Goal: Book appointment/travel/reservation

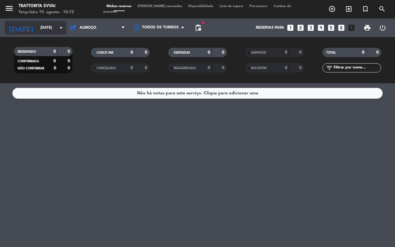
click at [51, 30] on input "[DATE]" at bounding box center [61, 28] width 49 height 10
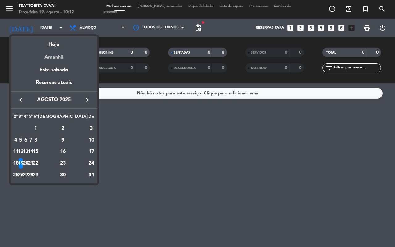
click at [51, 53] on div "Amanhã" at bounding box center [54, 55] width 86 height 13
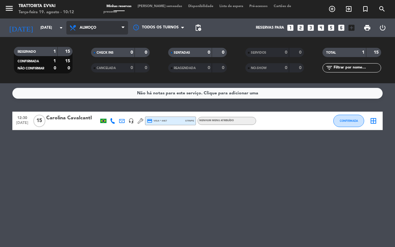
click at [79, 27] on span "Almoço" at bounding box center [97, 28] width 62 height 14
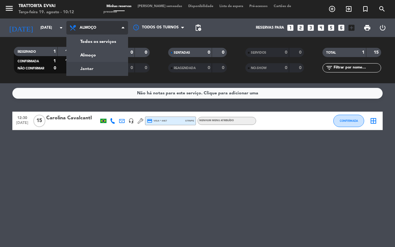
click at [81, 66] on div "menu Trattorita Evvai Terça-feira 19. agosto - 10:12 Minhas reservas Mesas seme…" at bounding box center [197, 41] width 395 height 83
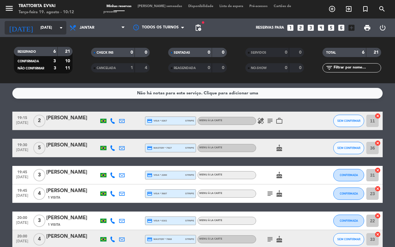
click at [45, 34] on div "[DATE] [DATE] arrow_drop_down" at bounding box center [36, 28] width 62 height 14
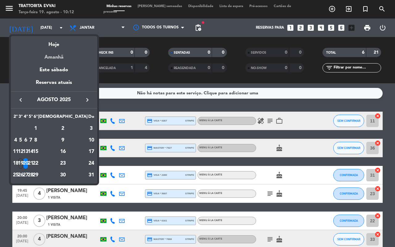
click at [49, 54] on div "Amanhã" at bounding box center [54, 55] width 86 height 13
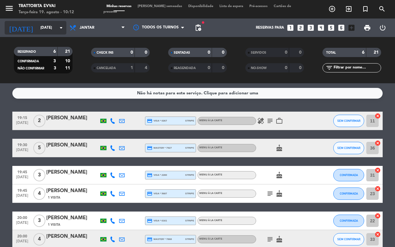
click at [37, 23] on input "[DATE]" at bounding box center [61, 28] width 49 height 10
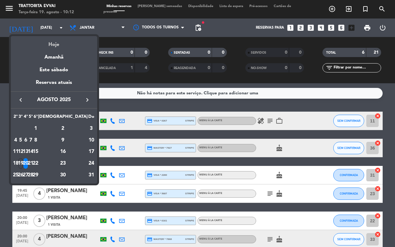
click at [46, 43] on div "Hoje" at bounding box center [54, 42] width 86 height 13
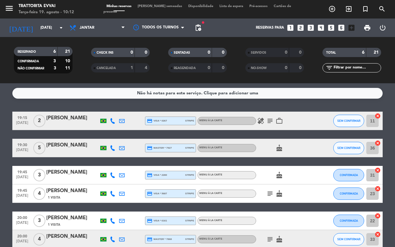
type input "[DATE]"
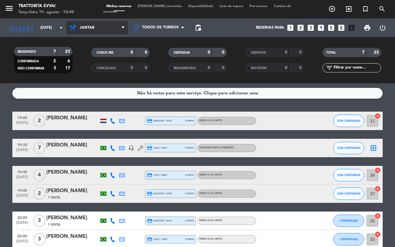
click at [87, 27] on span "Jantar" at bounding box center [87, 28] width 15 height 4
click at [78, 52] on div "menu Trattorita Evvai Terça-feira 19. agosto - 10:40 Minhas reservas Mesas seme…" at bounding box center [197, 41] width 395 height 83
